Goal: Information Seeking & Learning: Learn about a topic

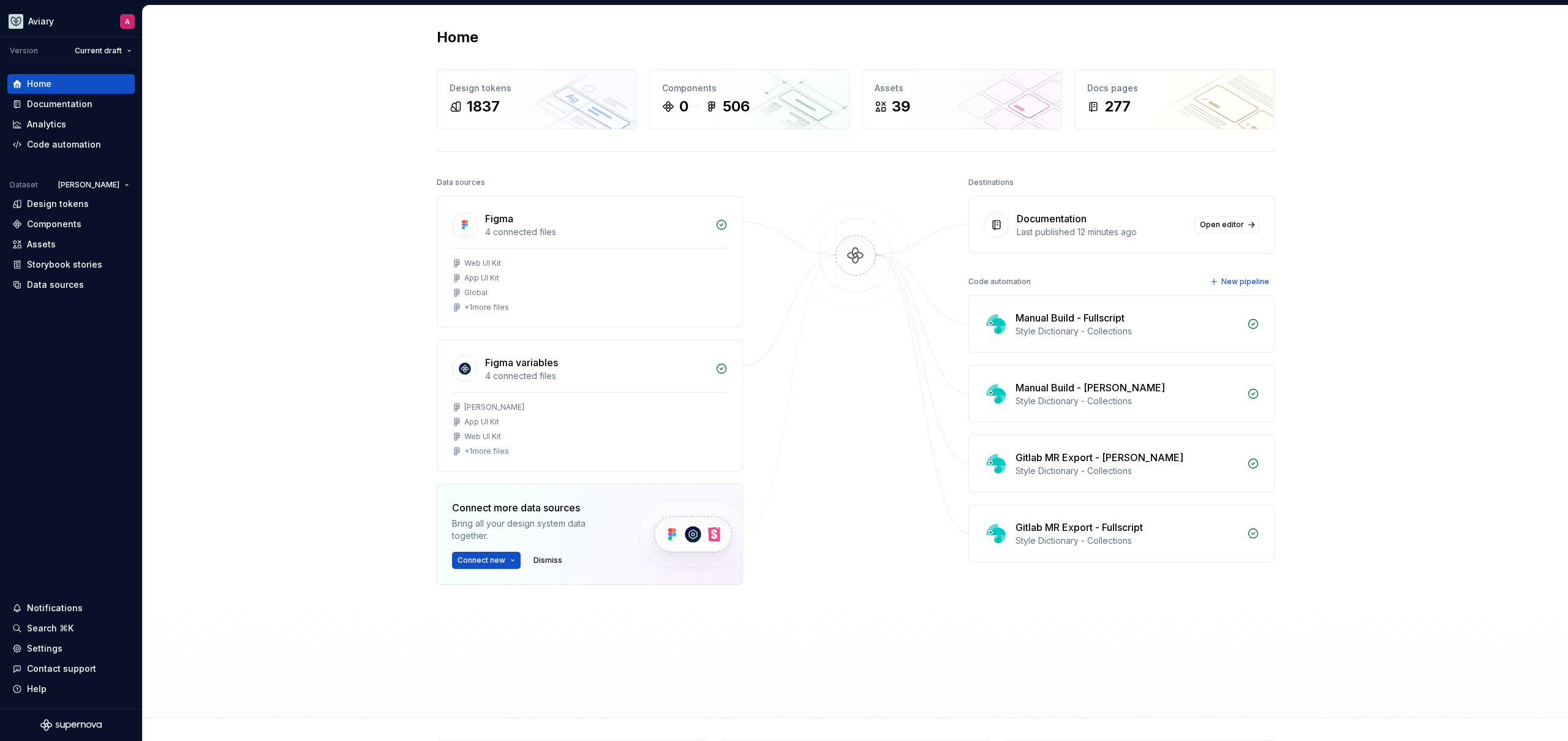
click at [324, 186] on div "Home Design tokens 1837 Components 0 506 Assets 39 Docs pages 277 Data sources …" at bounding box center [856, 361] width 1426 height 712
click at [57, 200] on div "Design tokens" at bounding box center [58, 204] width 62 height 13
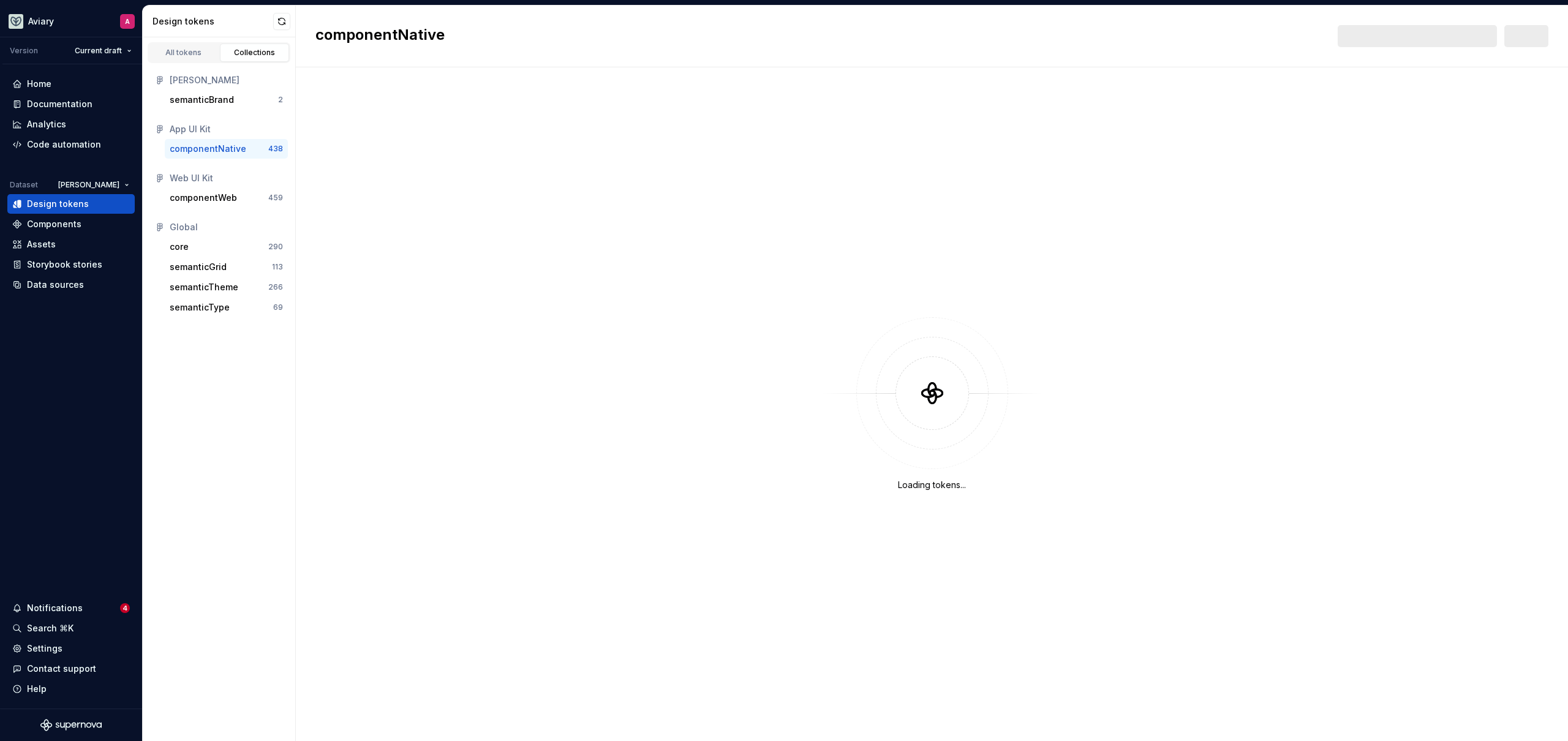
click at [204, 152] on div "componentNative" at bounding box center [208, 149] width 76 height 13
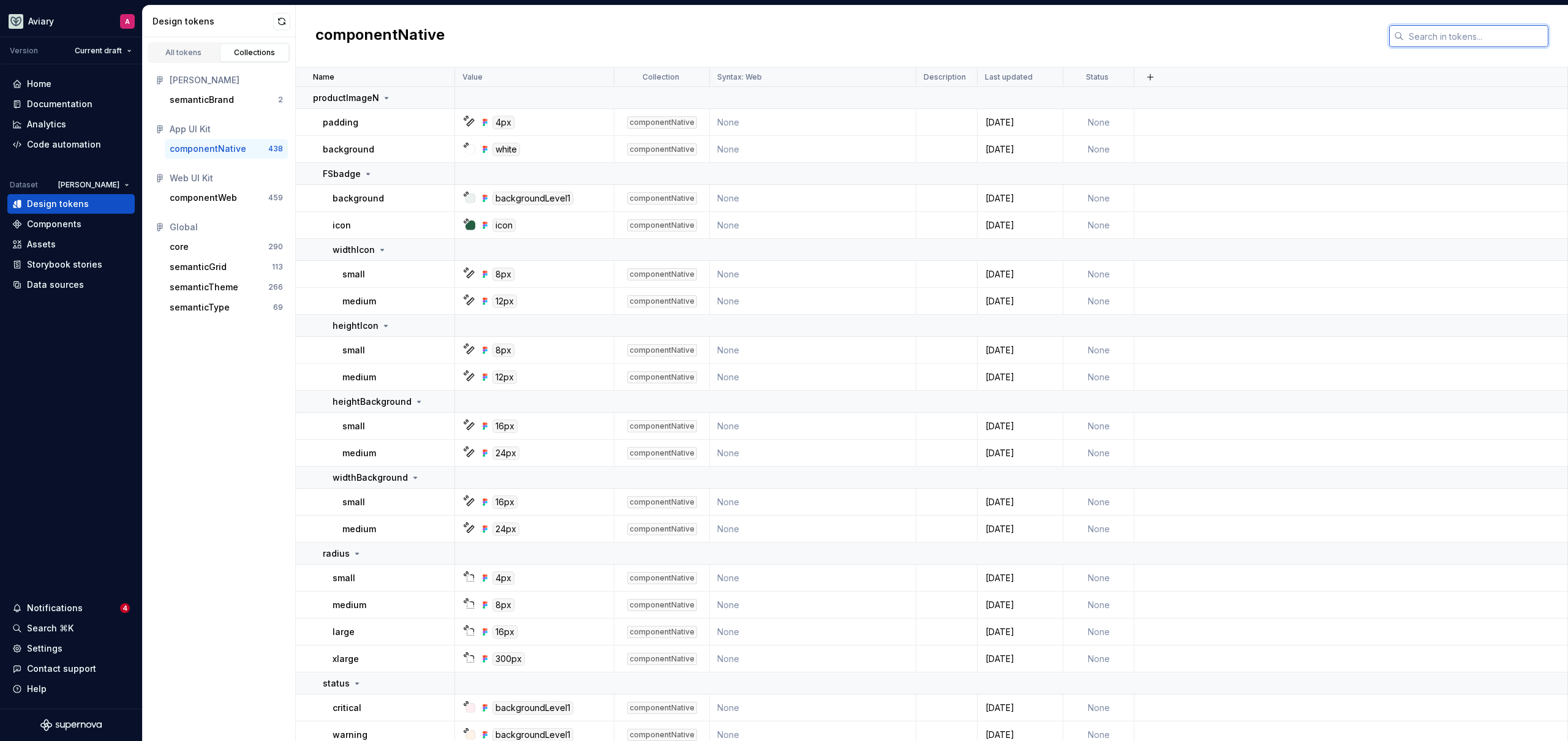
click at [1449, 30] on input "text" at bounding box center [1476, 36] width 144 height 22
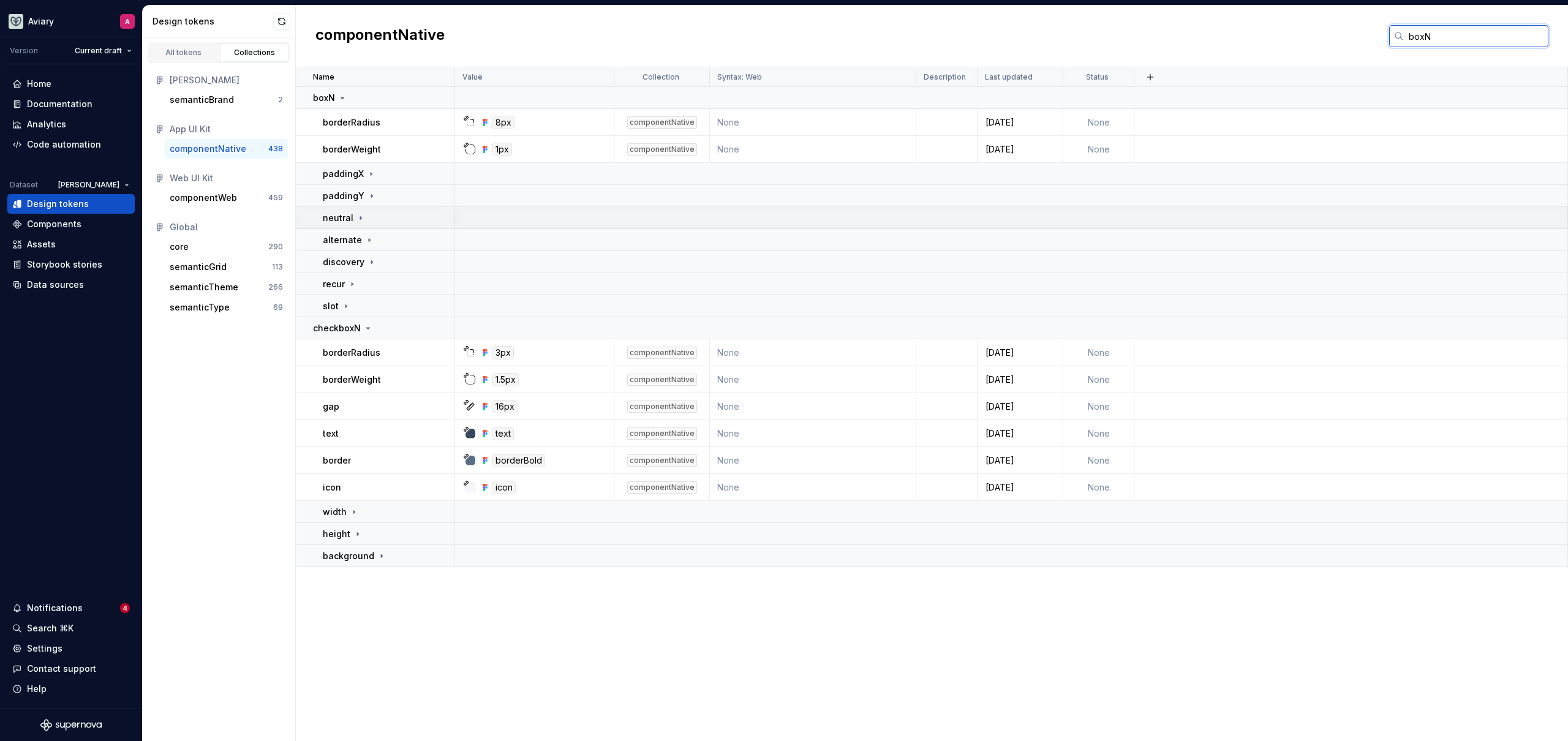
type input "boxN"
click at [351, 217] on div "neutral" at bounding box center [344, 218] width 43 height 13
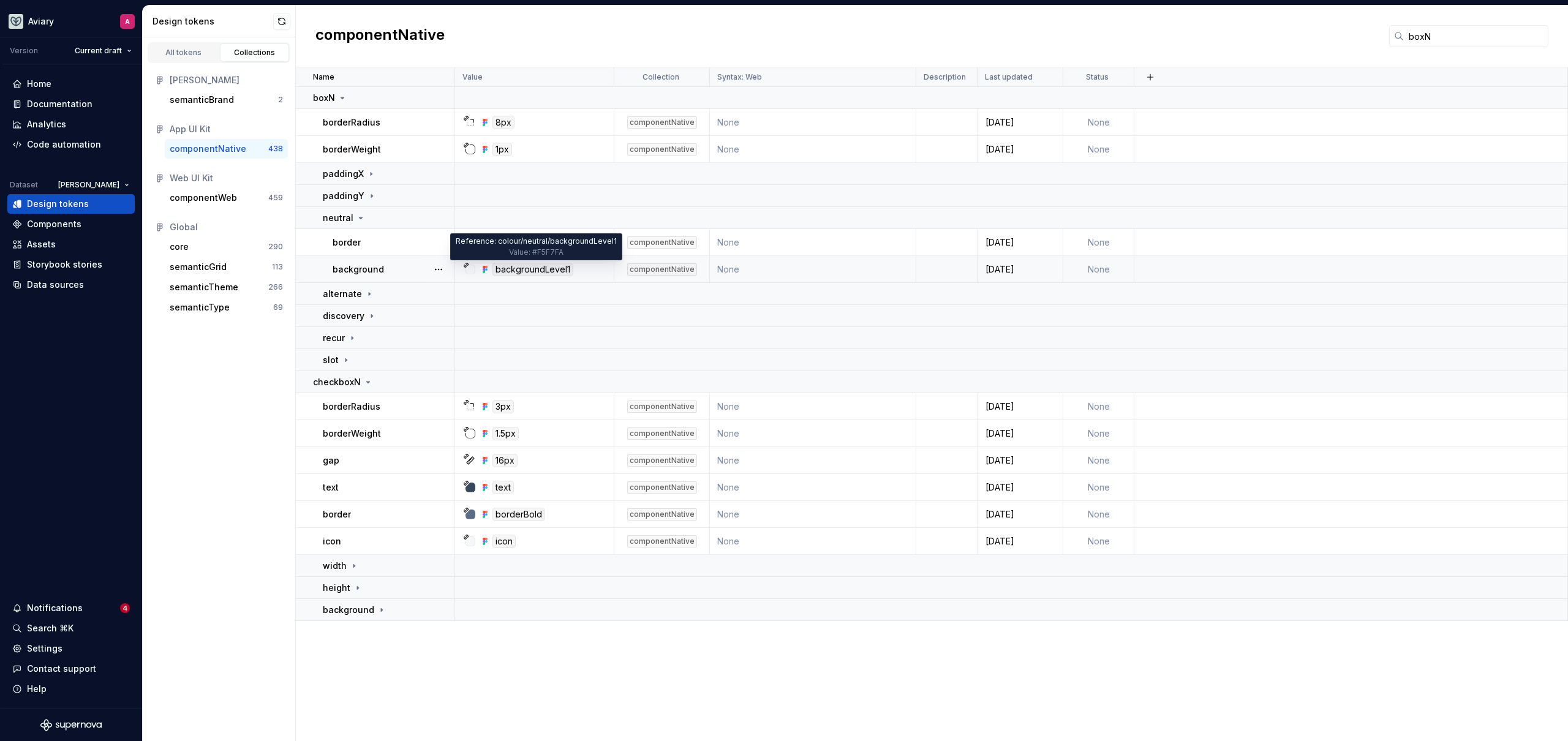
click at [501, 269] on div "backgroundLevel1" at bounding box center [533, 269] width 81 height 13
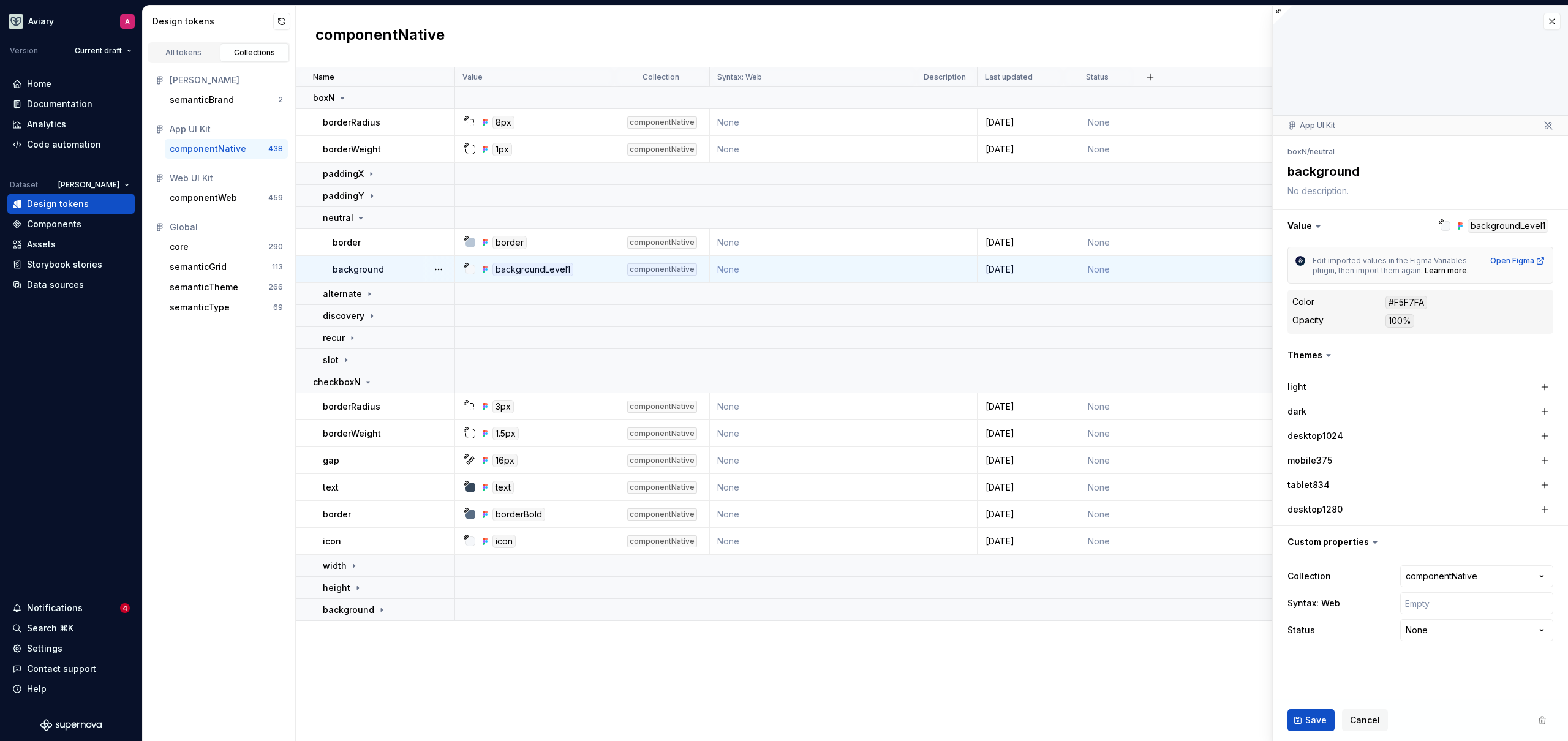
type textarea "*"
